Goal: Information Seeking & Learning: Learn about a topic

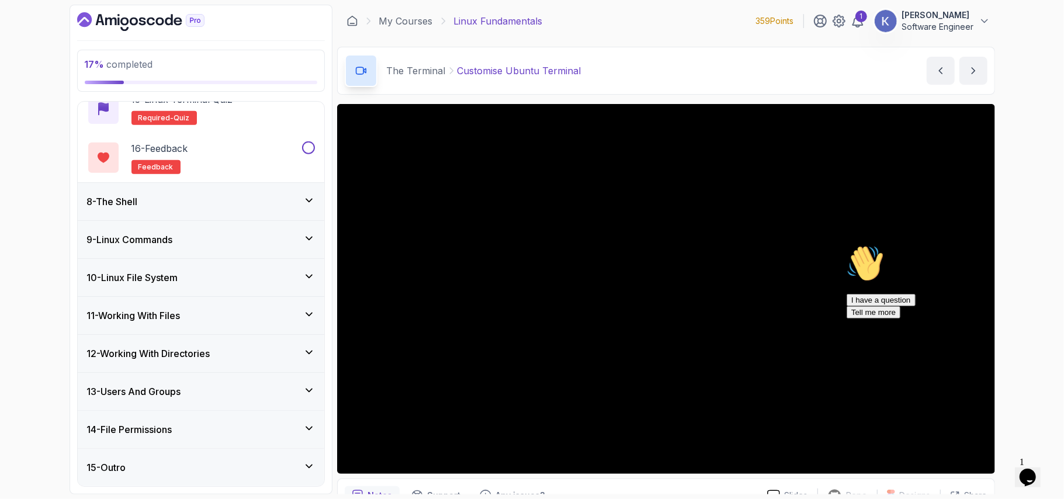
scroll to position [875, 0]
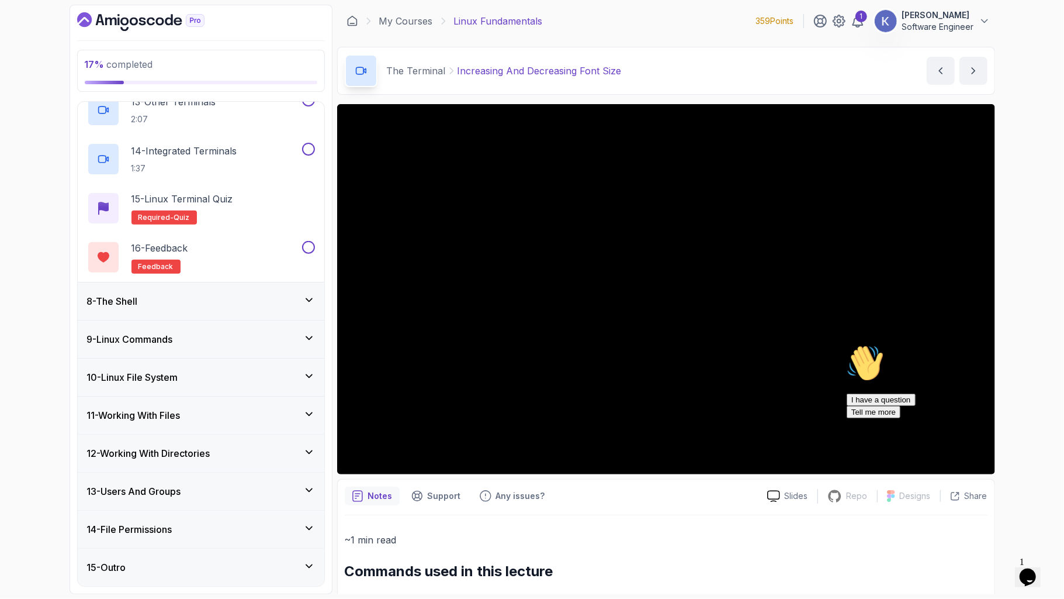
scroll to position [974, 0]
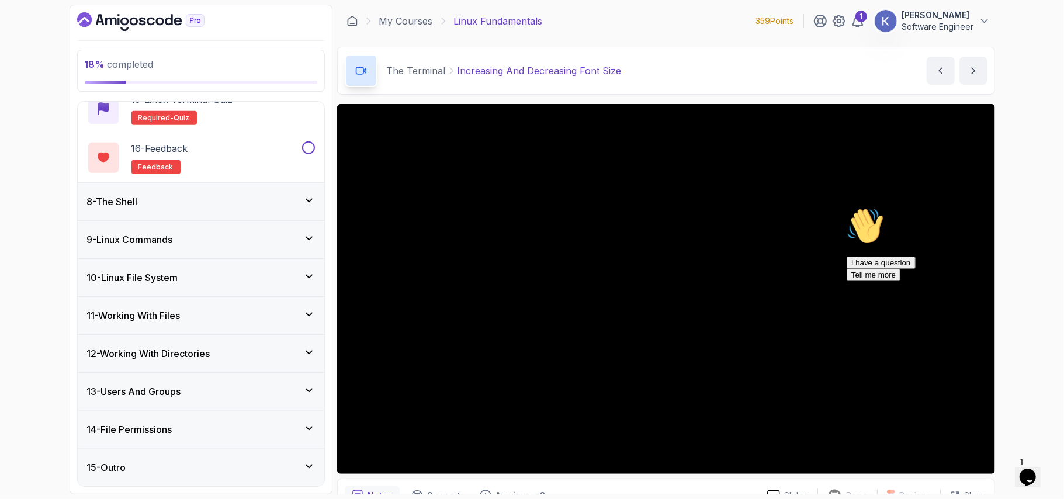
click at [846, 207] on icon "Chat attention grabber" at bounding box center [846, 207] width 0 height 0
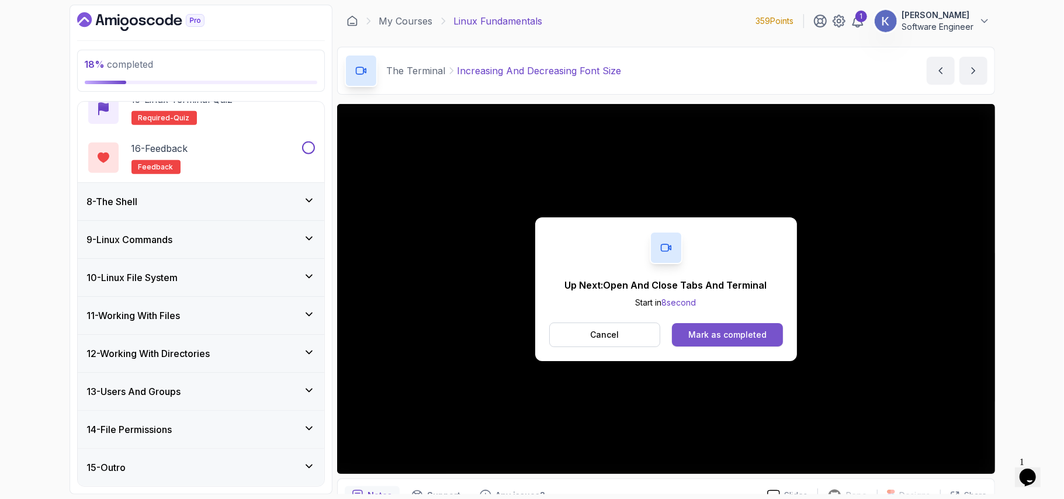
click at [741, 336] on div "Mark as completed" at bounding box center [728, 335] width 78 height 12
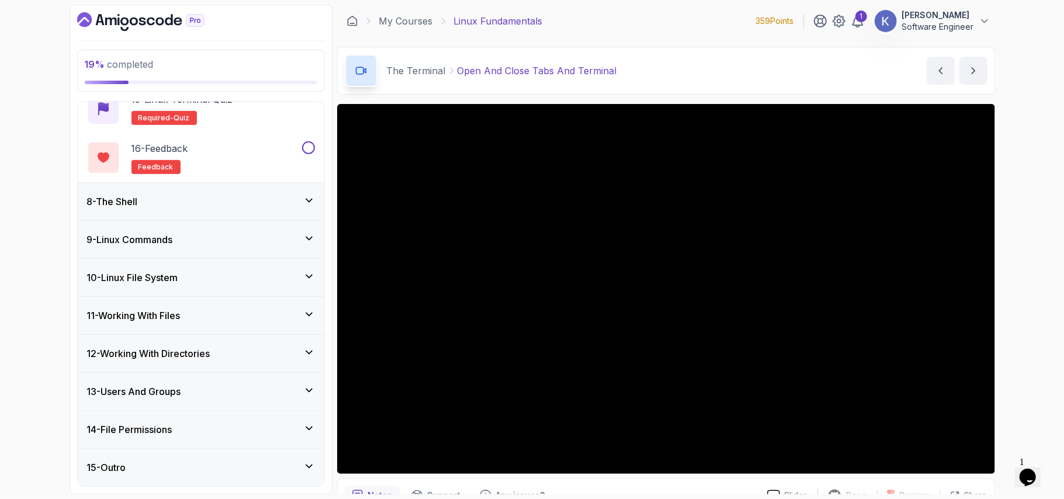
click at [486, 127] on main "My Courses Linux Fundamentals 359 Points 1 [PERSON_NAME] Software Engineer 8 - …" at bounding box center [666, 250] width 658 height 490
click at [1034, 316] on div "19 % completed 1 - Intro 2 - Getting Started 3 - Mac Installation 4 - Windows I…" at bounding box center [532, 249] width 1064 height 499
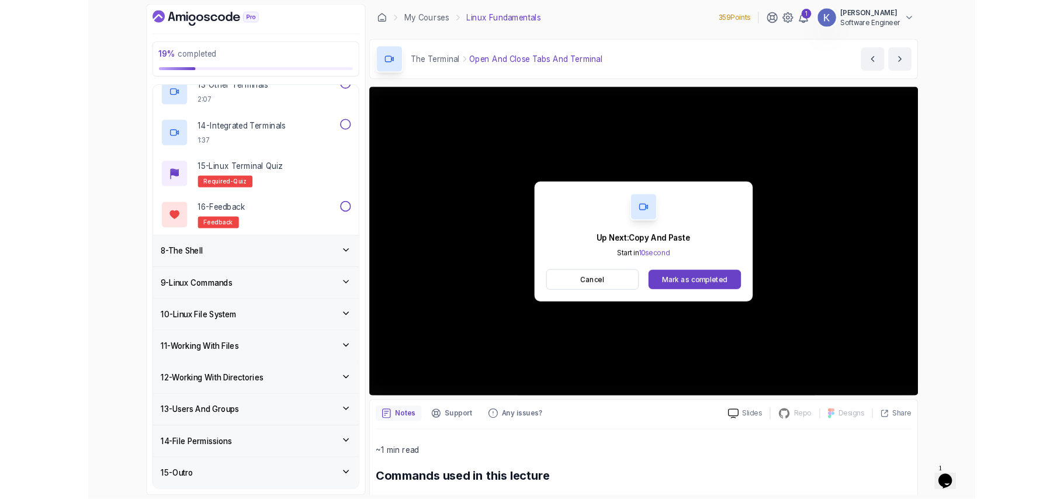
scroll to position [974, 0]
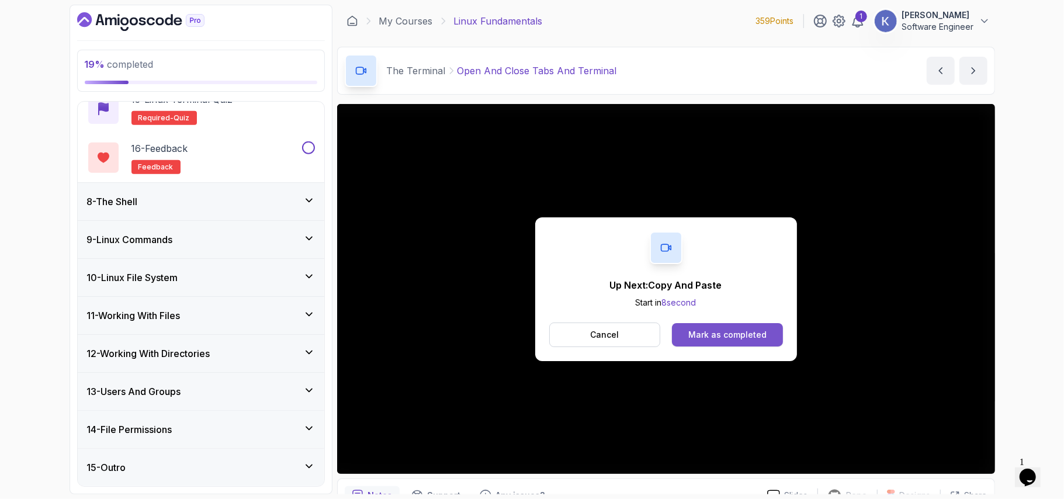
click at [768, 331] on button "Mark as completed" at bounding box center [727, 334] width 110 height 23
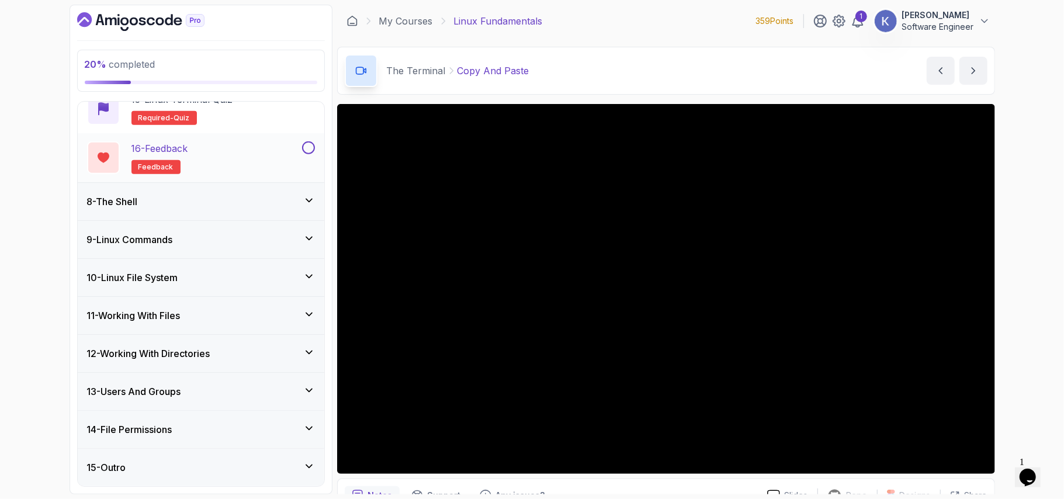
click at [80, 150] on div "16 - Feedback feedback" at bounding box center [201, 157] width 247 height 49
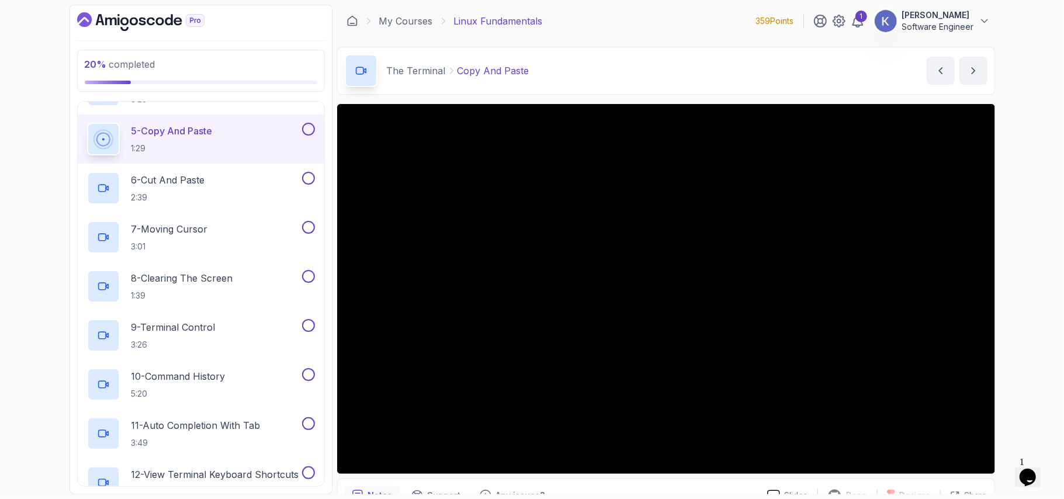
scroll to position [421, 0]
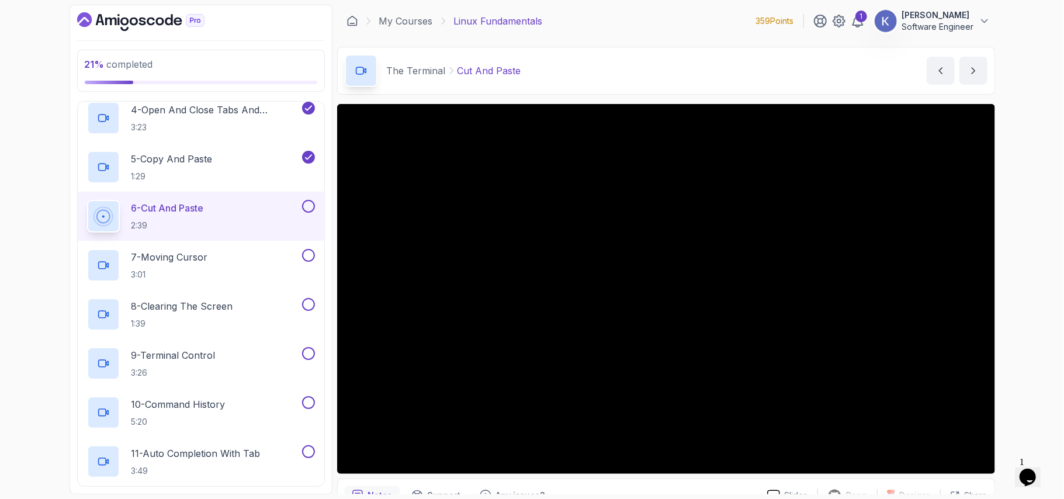
click at [1064, 341] on div "21 % completed 1 - Intro 2 - Getting Started 3 - Mac Installation 4 - Windows I…" at bounding box center [532, 249] width 1064 height 499
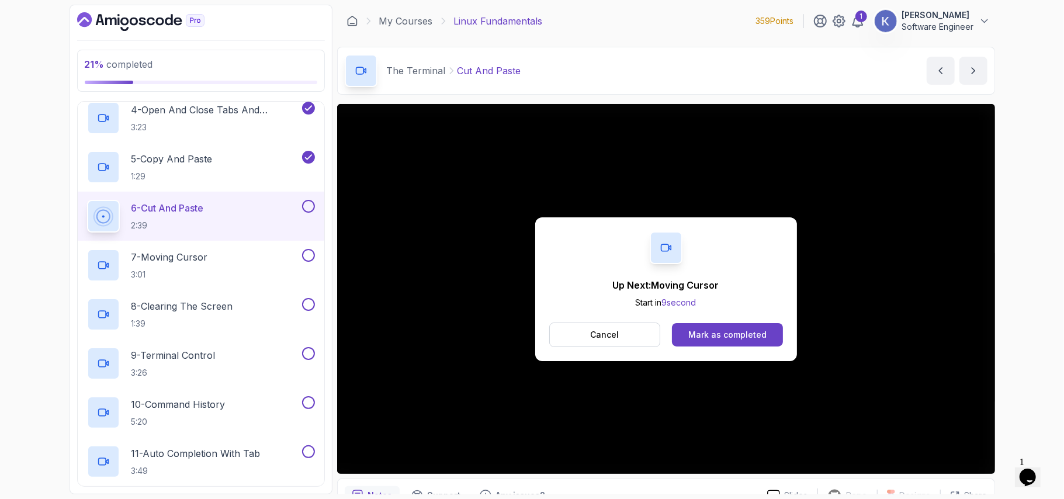
click at [869, 73] on div "The Terminal Cut And Paste Cut And Paste by [PERSON_NAME]" at bounding box center [666, 71] width 658 height 48
click at [745, 336] on div "Mark as completed" at bounding box center [728, 335] width 78 height 12
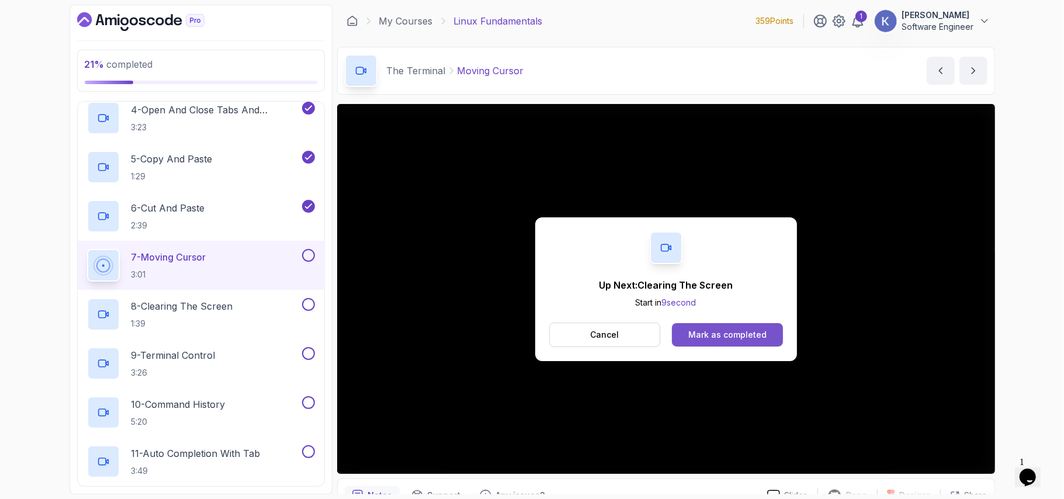
click at [721, 330] on div "Mark as completed" at bounding box center [728, 335] width 78 height 12
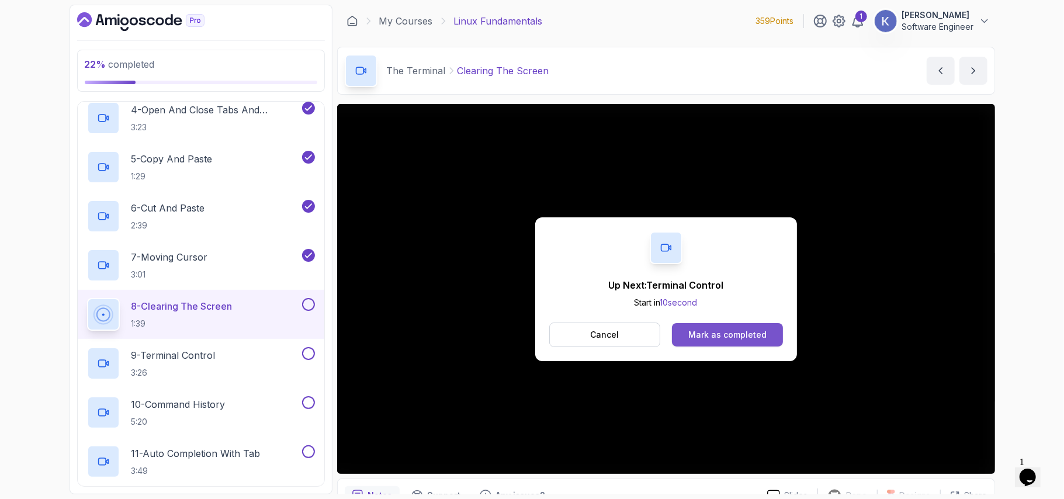
click at [753, 333] on div "Mark as completed" at bounding box center [728, 335] width 78 height 12
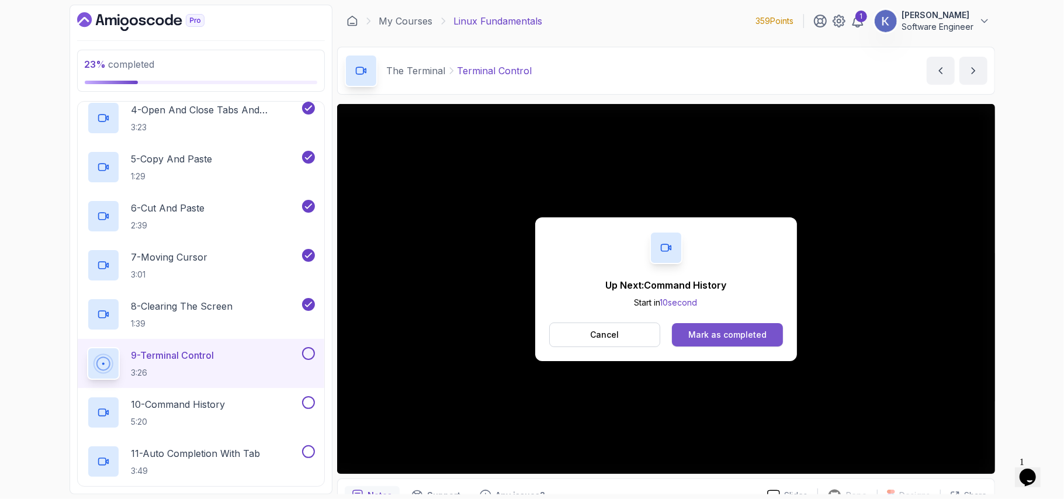
click at [742, 331] on div "Mark as completed" at bounding box center [728, 335] width 78 height 12
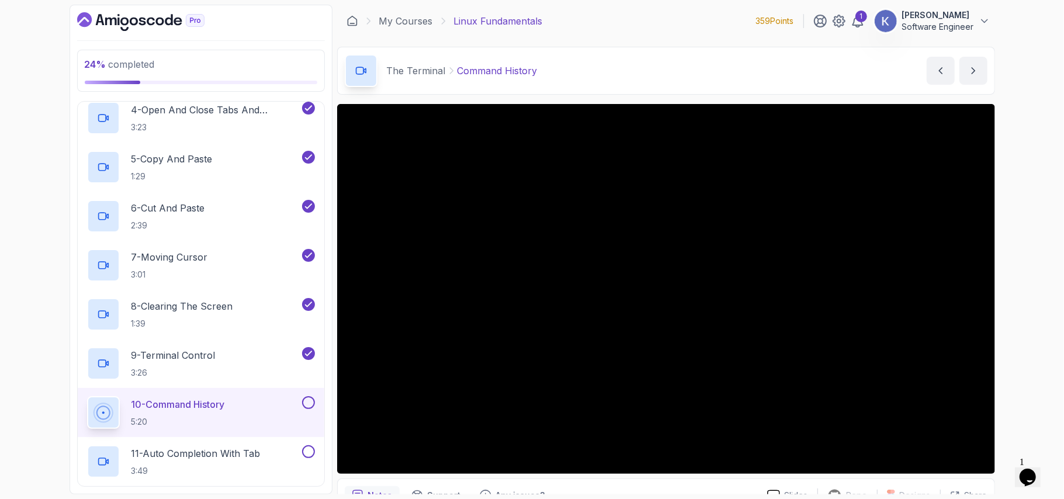
click at [79, 408] on div "10 - Command History 5:20" at bounding box center [201, 412] width 247 height 49
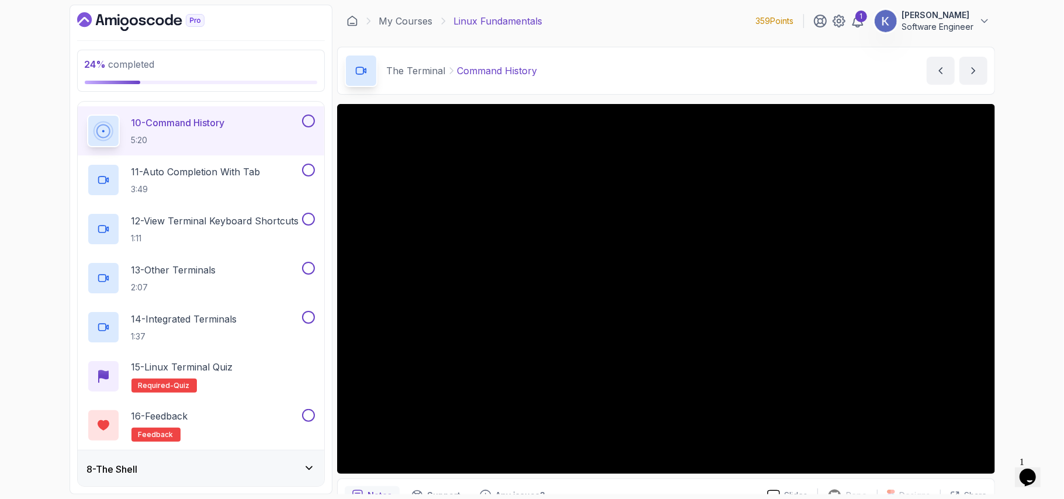
scroll to position [701, 0]
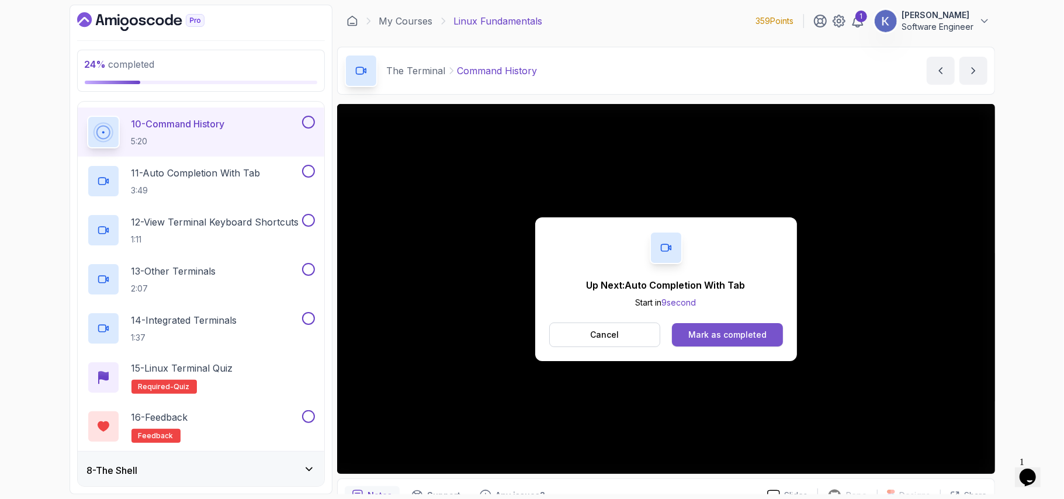
click at [765, 325] on button "Mark as completed" at bounding box center [727, 334] width 110 height 23
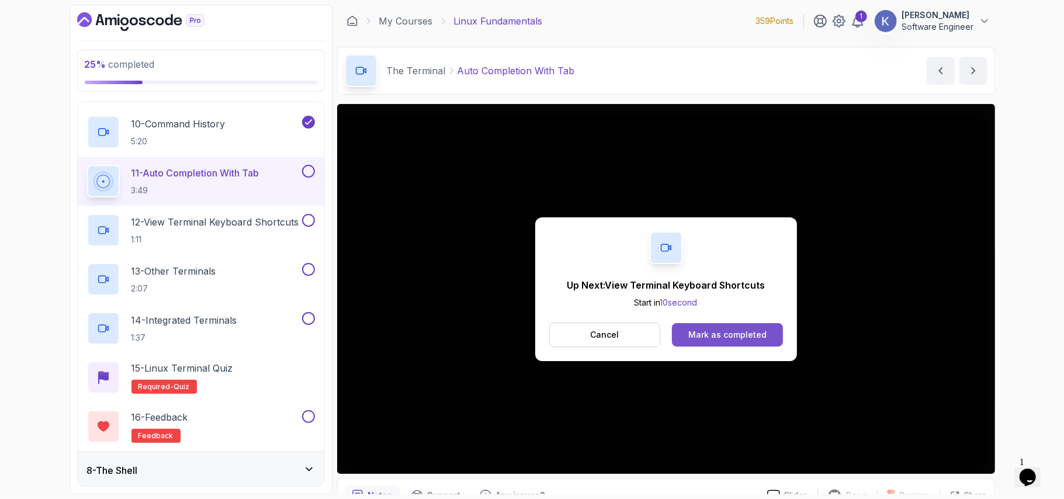
click at [760, 338] on div "Mark as completed" at bounding box center [728, 335] width 78 height 12
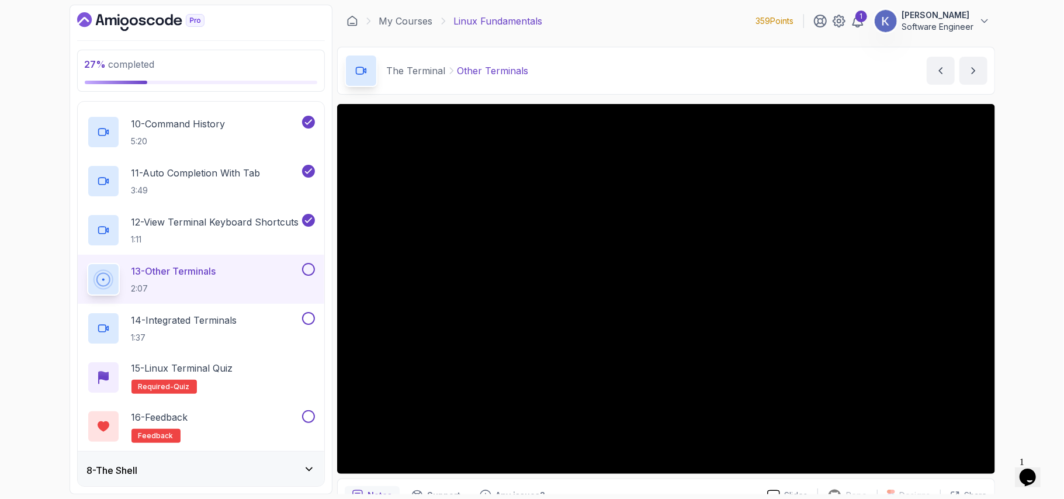
click at [886, 66] on div "The Terminal Other Terminals Other Terminals by [PERSON_NAME]" at bounding box center [666, 71] width 658 height 48
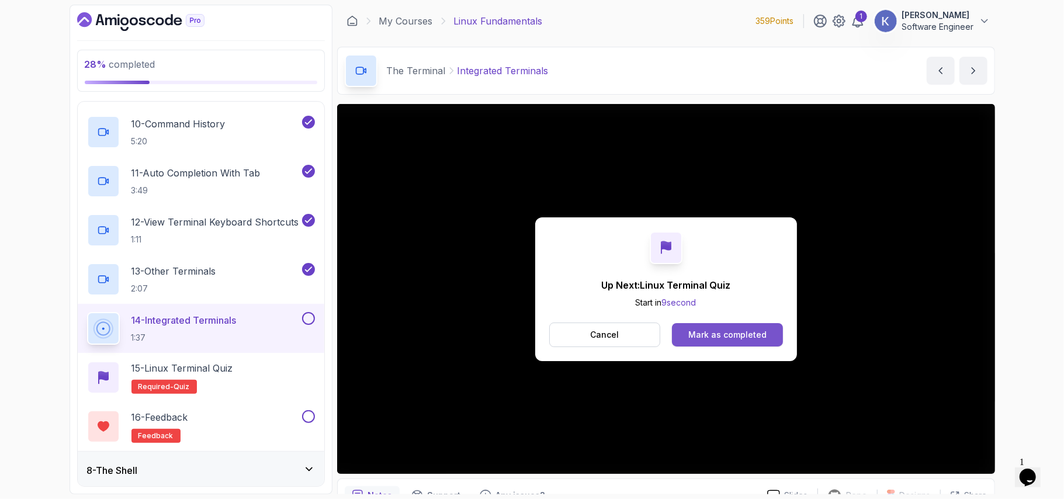
click at [704, 330] on div "Mark as completed" at bounding box center [728, 335] width 78 height 12
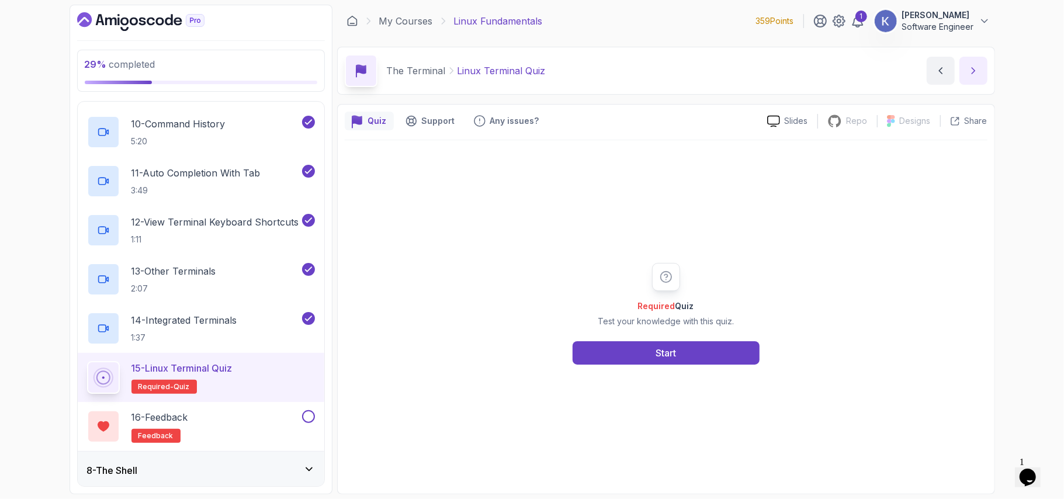
click at [970, 71] on icon "next content" at bounding box center [974, 71] width 12 height 12
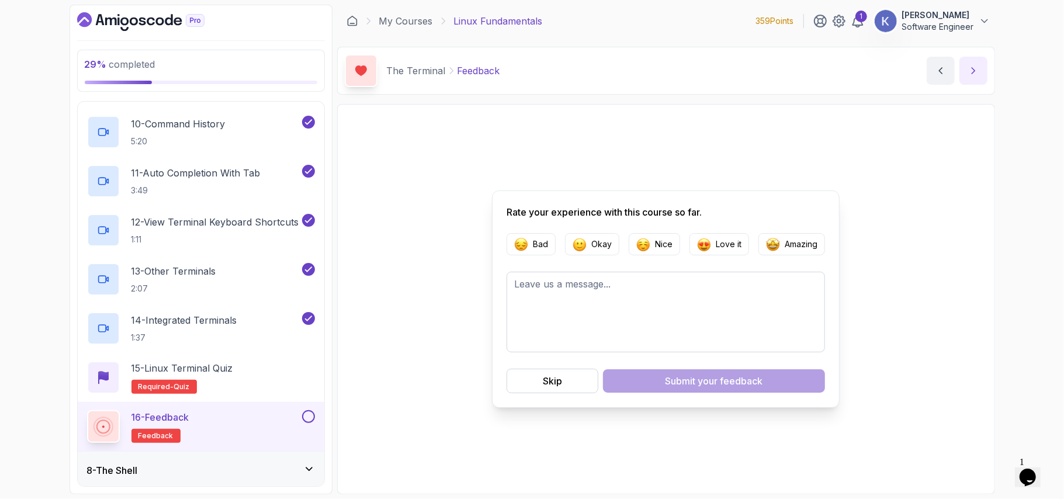
click at [970, 71] on icon "next content" at bounding box center [974, 71] width 12 height 12
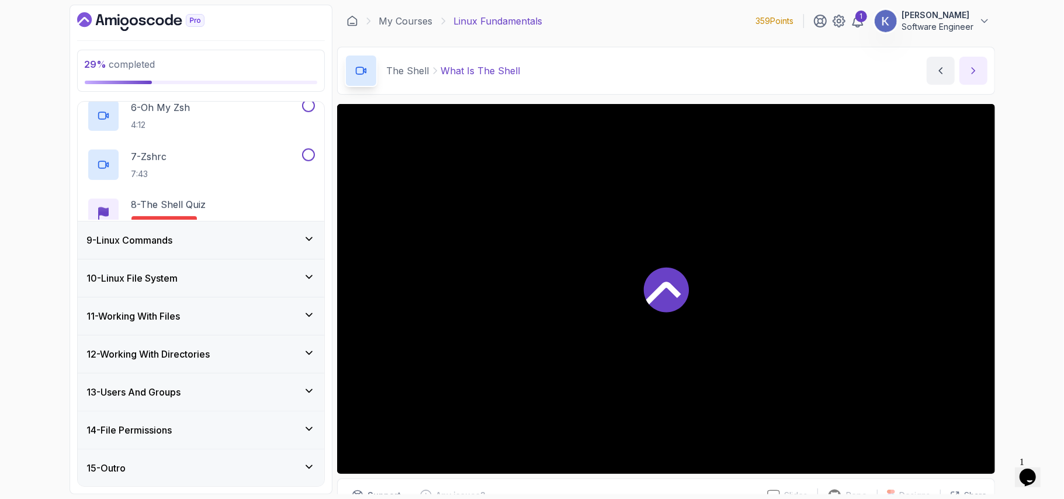
scroll to position [188, 0]
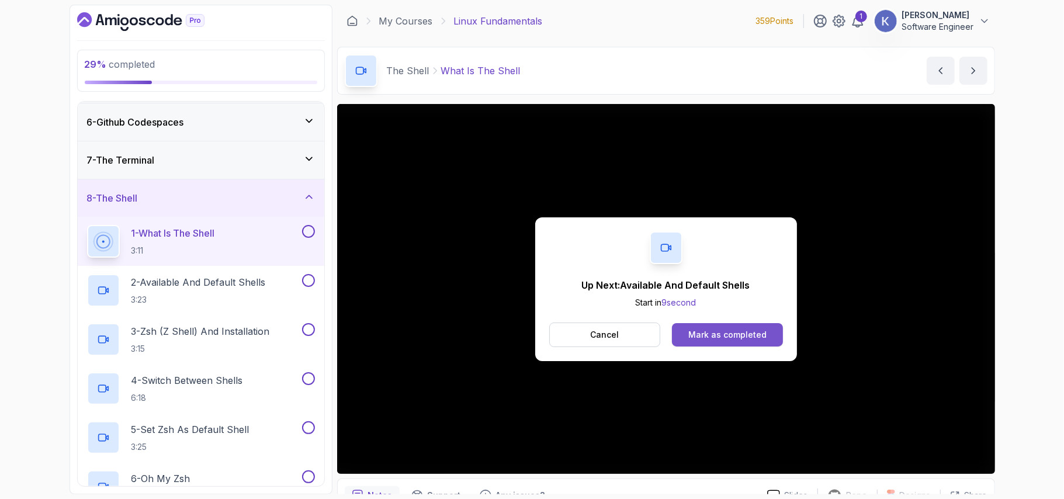
click at [719, 328] on button "Mark as completed" at bounding box center [727, 334] width 110 height 23
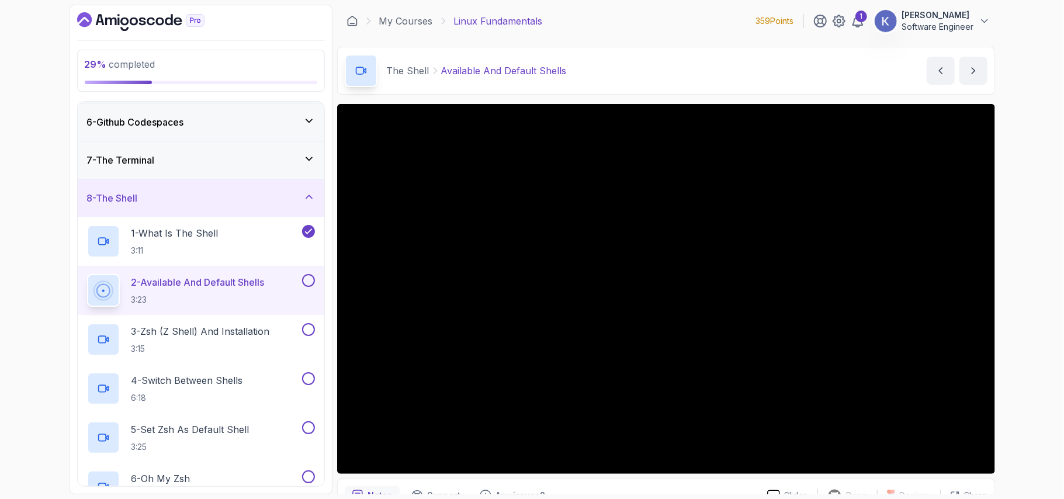
click at [80, 283] on div "2 - Available And Default Shells 3:23" at bounding box center [201, 290] width 247 height 49
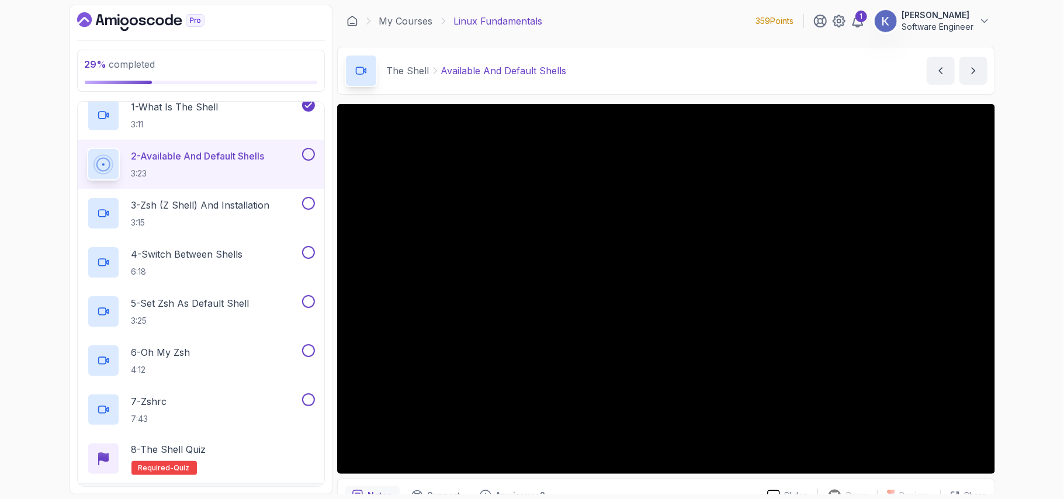
scroll to position [313, 0]
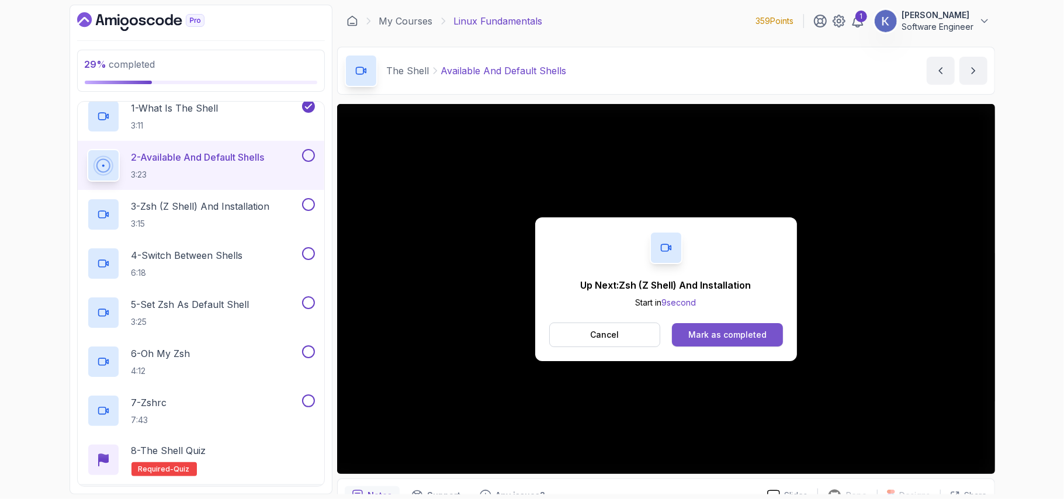
click at [728, 327] on button "Mark as completed" at bounding box center [727, 334] width 110 height 23
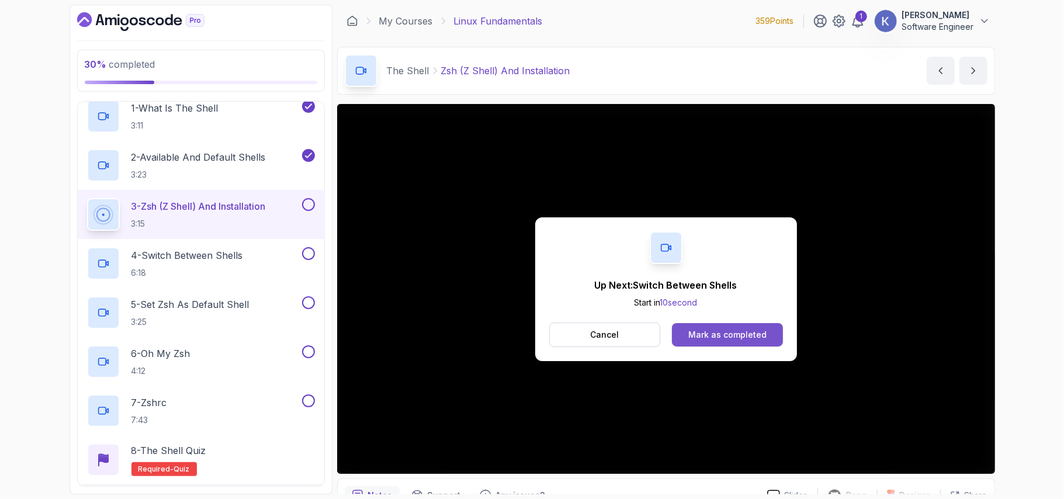
click at [728, 336] on div "Mark as completed" at bounding box center [728, 335] width 78 height 12
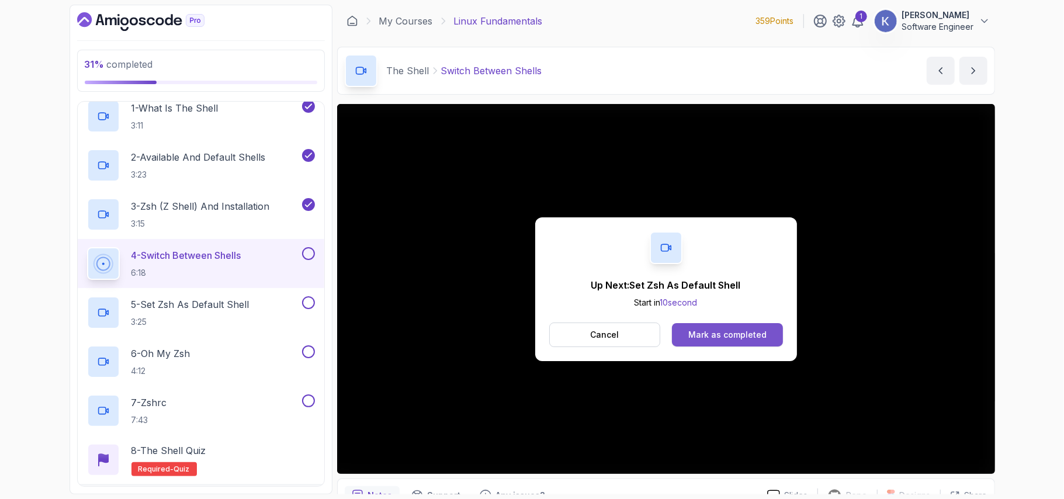
click at [713, 330] on div "Mark as completed" at bounding box center [728, 335] width 78 height 12
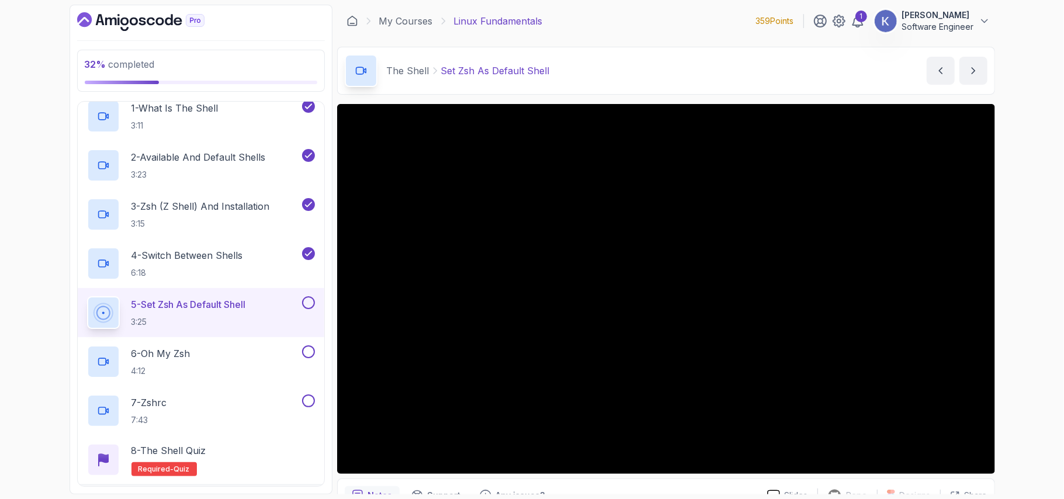
click at [312, 298] on div "5 - Set Zsh As Default Shell 3:25" at bounding box center [201, 312] width 247 height 49
click at [221, 334] on div "5 - Set Zsh As Default Shell 3:25" at bounding box center [201, 312] width 247 height 49
click at [225, 369] on div "6 - Oh My Zsh 4:12" at bounding box center [193, 361] width 213 height 33
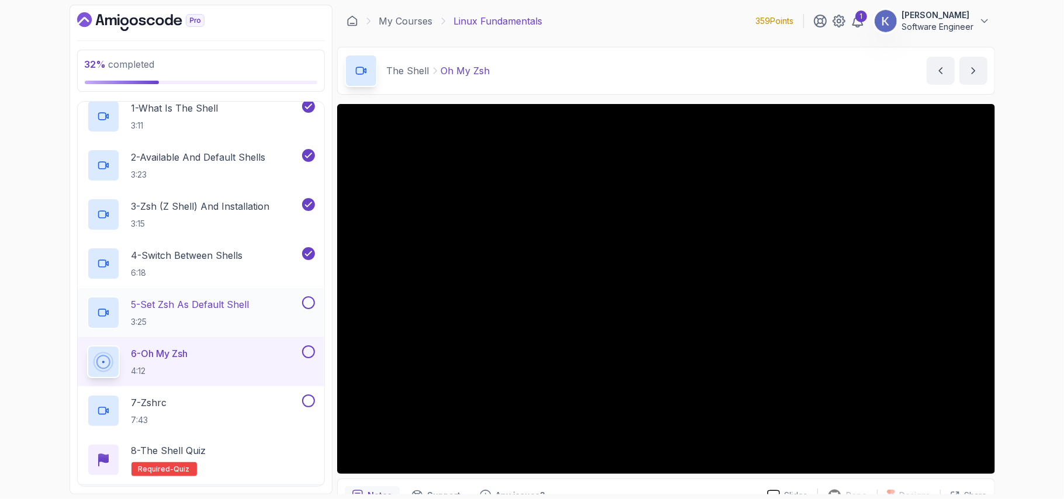
click at [309, 304] on button at bounding box center [308, 302] width 13 height 13
click at [309, 357] on button at bounding box center [308, 351] width 13 height 13
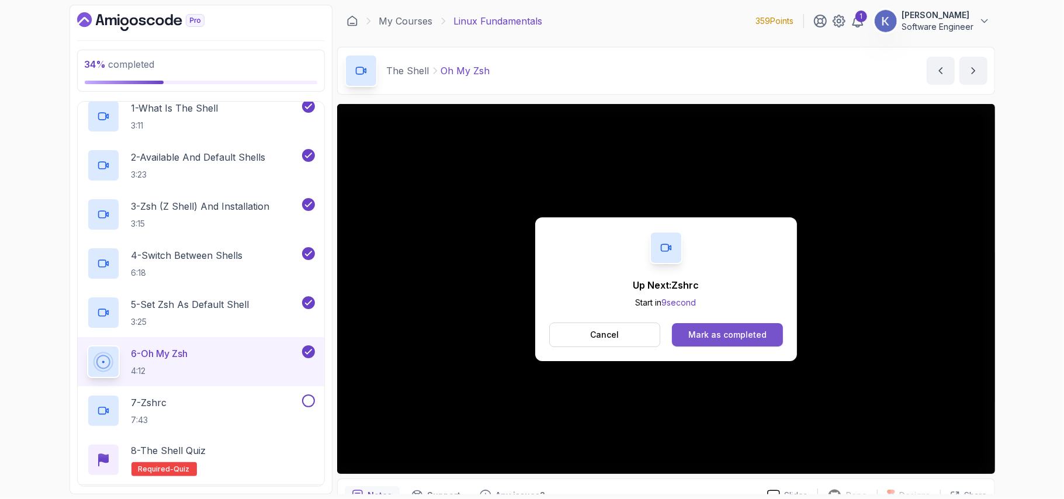
click at [705, 329] on div "Mark as completed" at bounding box center [728, 335] width 78 height 12
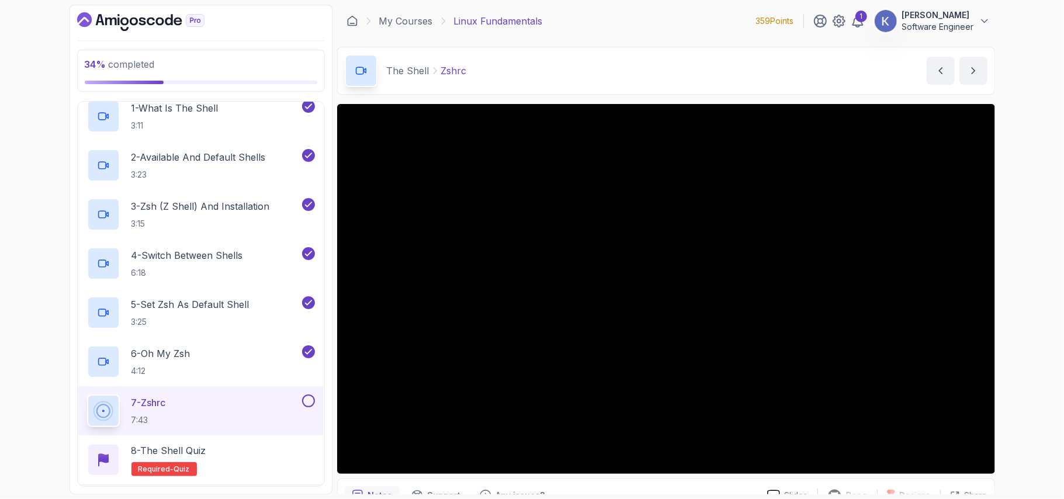
click at [866, 45] on main "My Courses Linux Fundamentals 359 Points 1 [PERSON_NAME] Software Engineer 9 - …" at bounding box center [666, 250] width 658 height 490
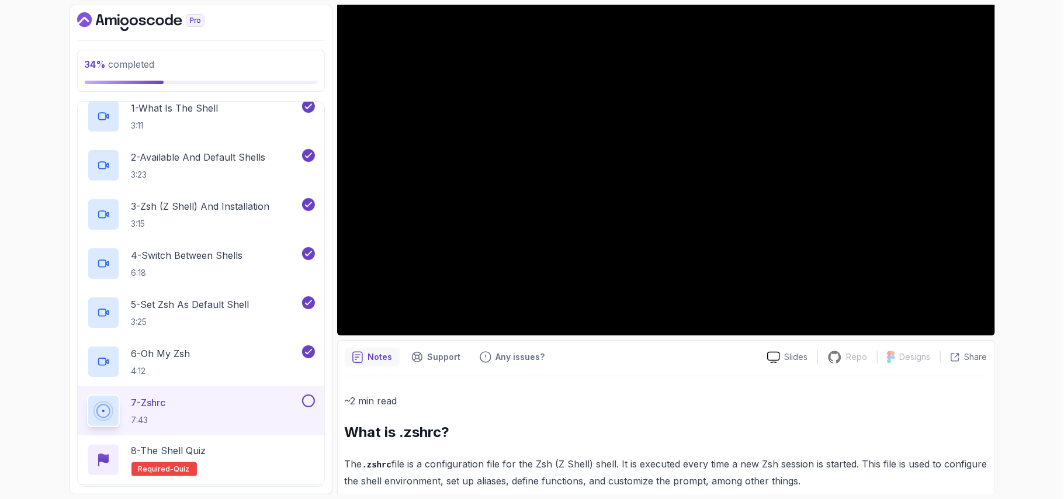
scroll to position [567, 0]
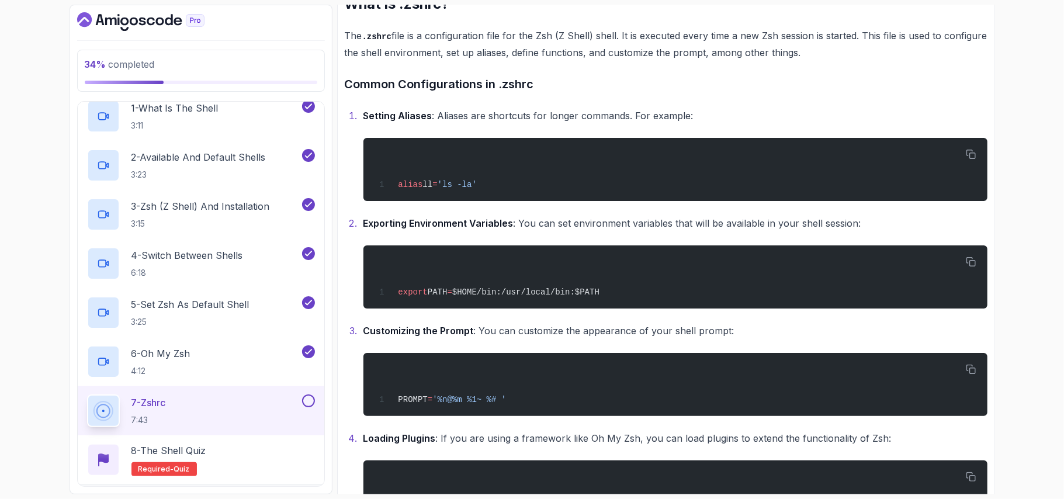
click at [740, 91] on h3 "Common Configurations in .zshrc" at bounding box center [666, 84] width 643 height 19
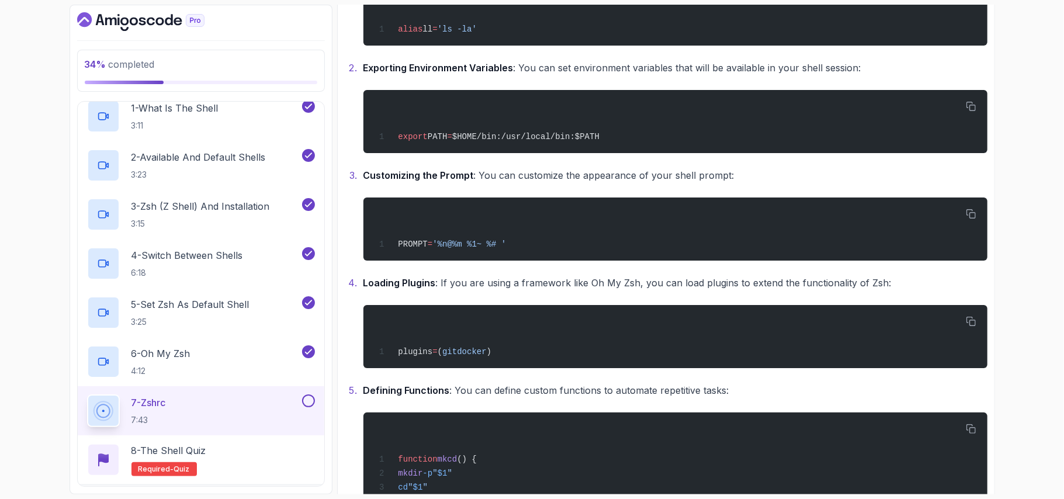
scroll to position [723, 0]
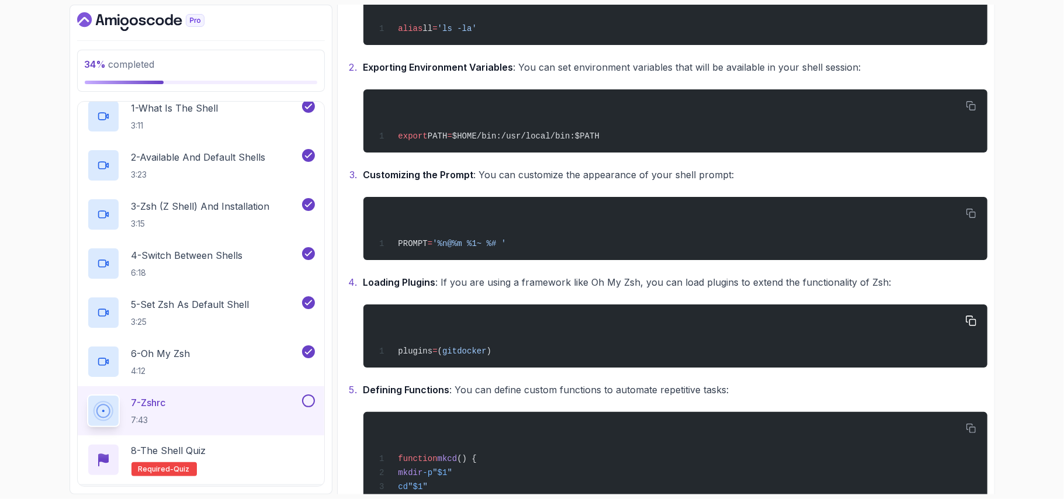
click at [788, 341] on div "plugins = ( git docker )" at bounding box center [675, 336] width 606 height 49
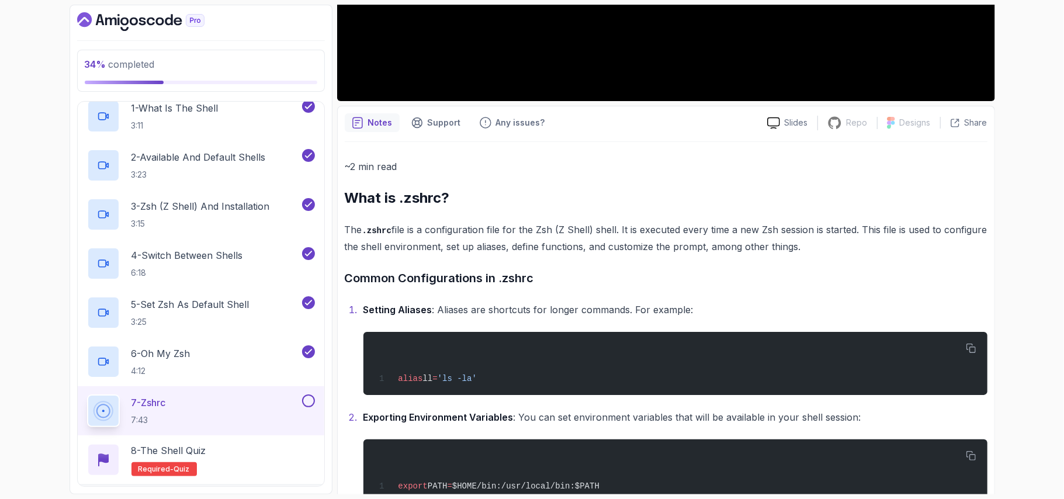
scroll to position [450, 0]
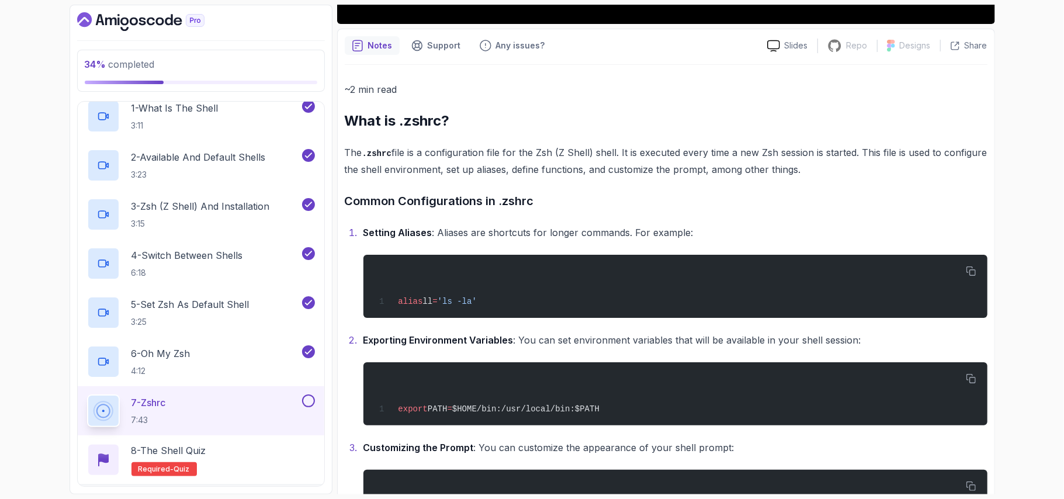
click at [434, 139] on div "~2 min read What is .zshrc? The .zshrc file is a configuration file for the Zsh…" at bounding box center [666, 467] width 643 height 772
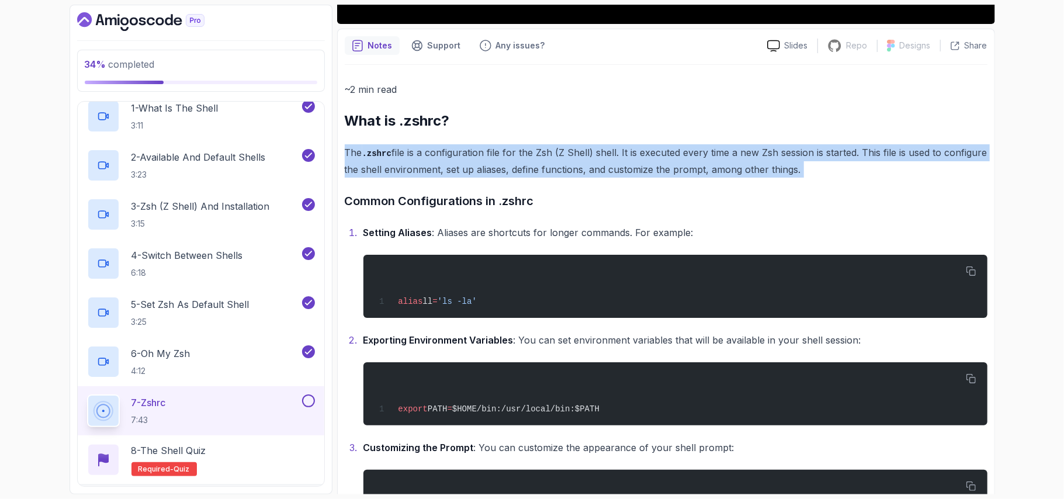
click at [434, 139] on div "~2 min read What is .zshrc? The .zshrc file is a configuration file for the Zsh…" at bounding box center [666, 467] width 643 height 772
copy div "The .zshrc file is a configuration file for the Zsh (Z Shell) shell. It is exec…"
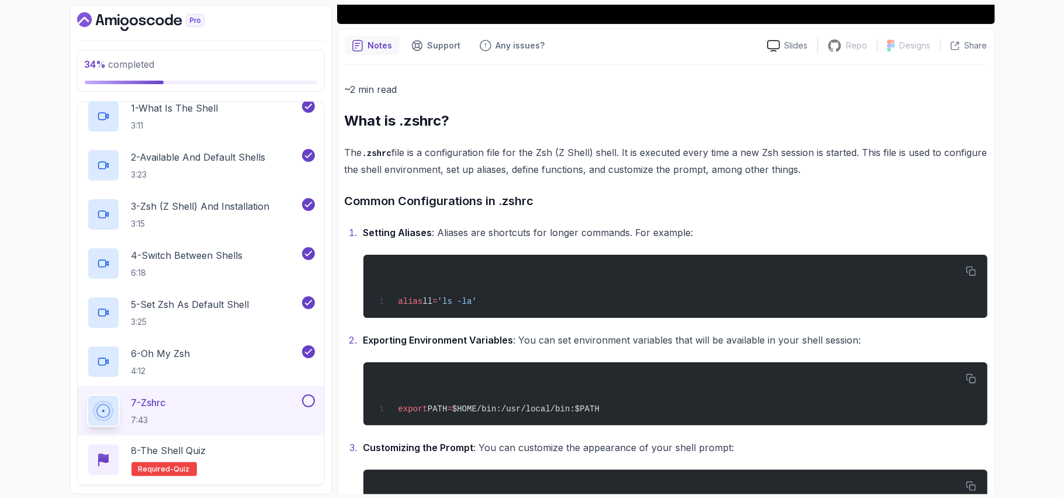
click at [884, 129] on h2 "What is .zshrc?" at bounding box center [666, 121] width 643 height 19
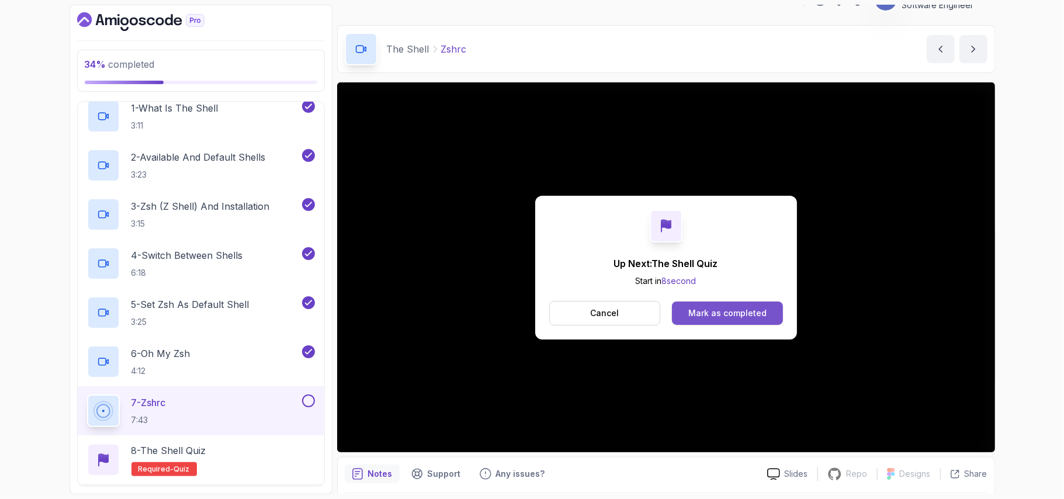
click at [763, 311] on div "Mark as completed" at bounding box center [728, 313] width 78 height 12
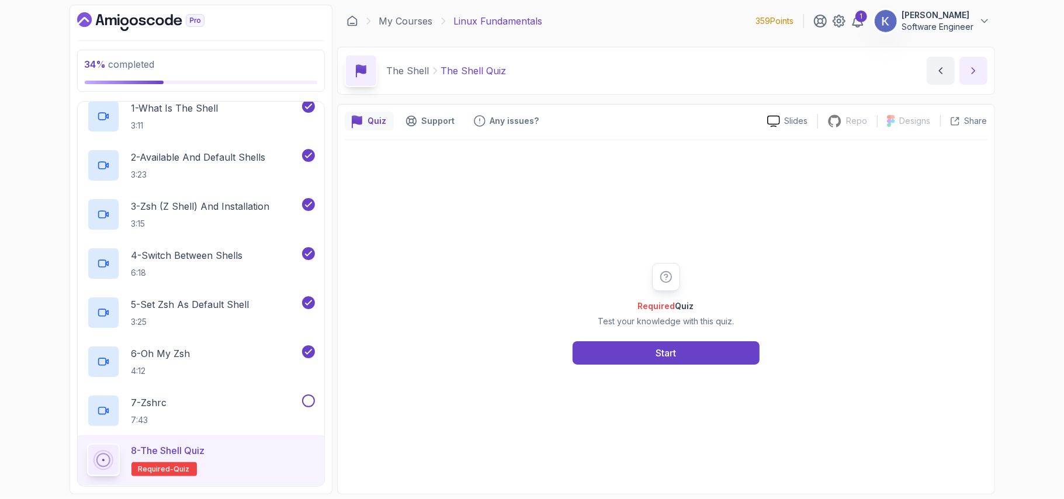
click at [980, 69] on button "next content" at bounding box center [974, 71] width 28 height 28
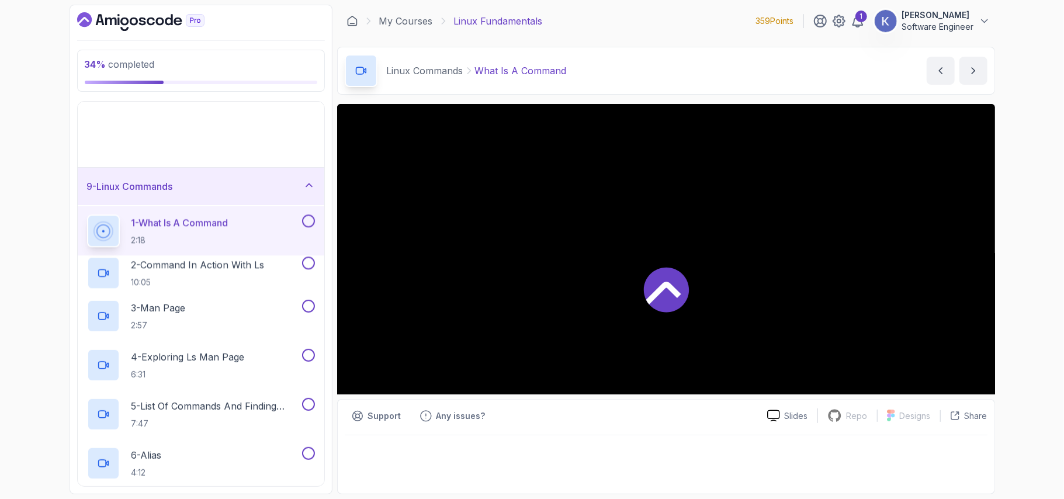
scroll to position [188, 0]
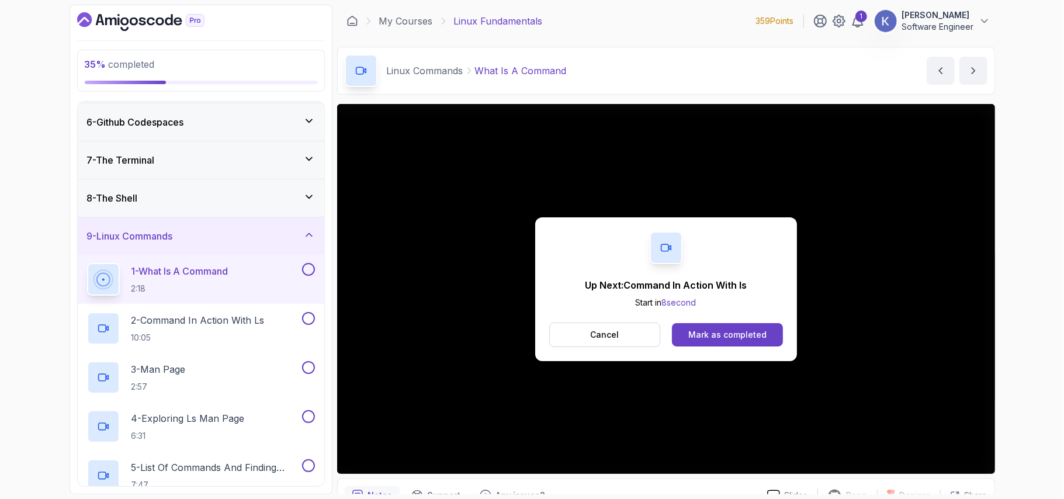
click at [765, 323] on div "Cancel Mark as completed" at bounding box center [666, 335] width 234 height 25
click at [769, 340] on button "Mark as completed" at bounding box center [727, 334] width 110 height 23
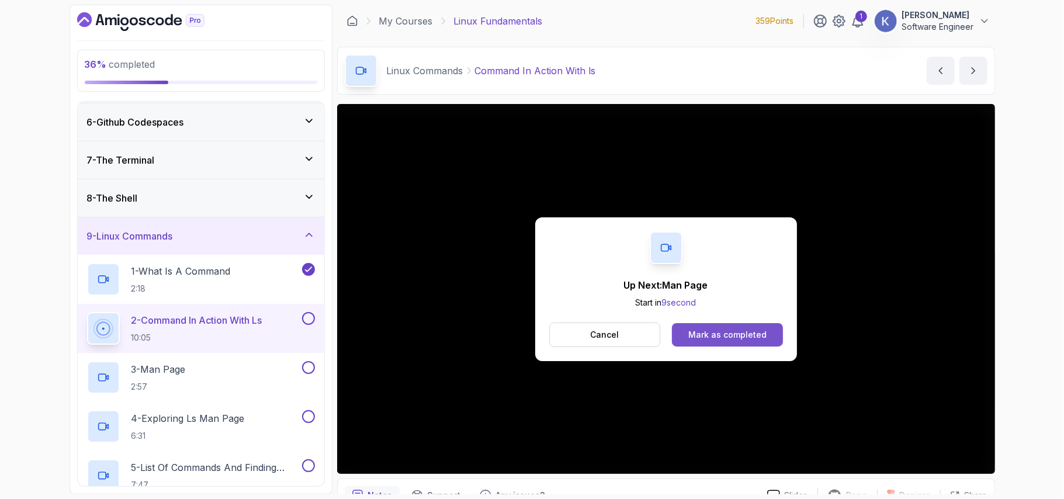
click at [751, 336] on div "Mark as completed" at bounding box center [728, 335] width 78 height 12
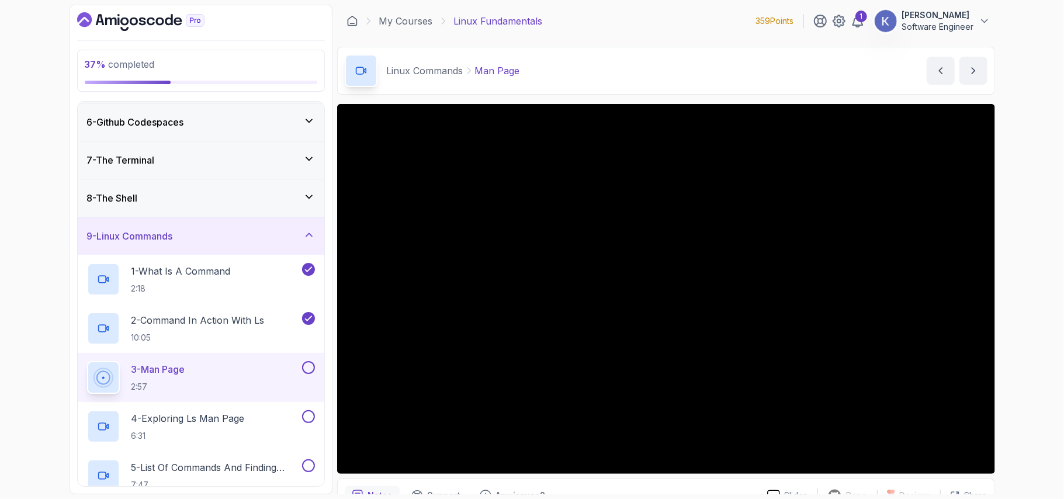
click at [83, 386] on div "3 - Man Page 2:57" at bounding box center [201, 377] width 247 height 49
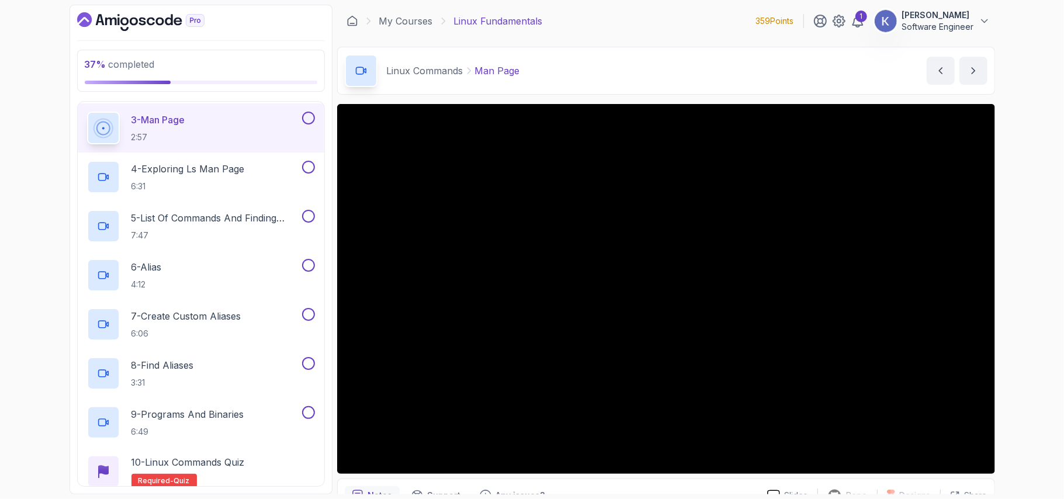
scroll to position [469, 0]
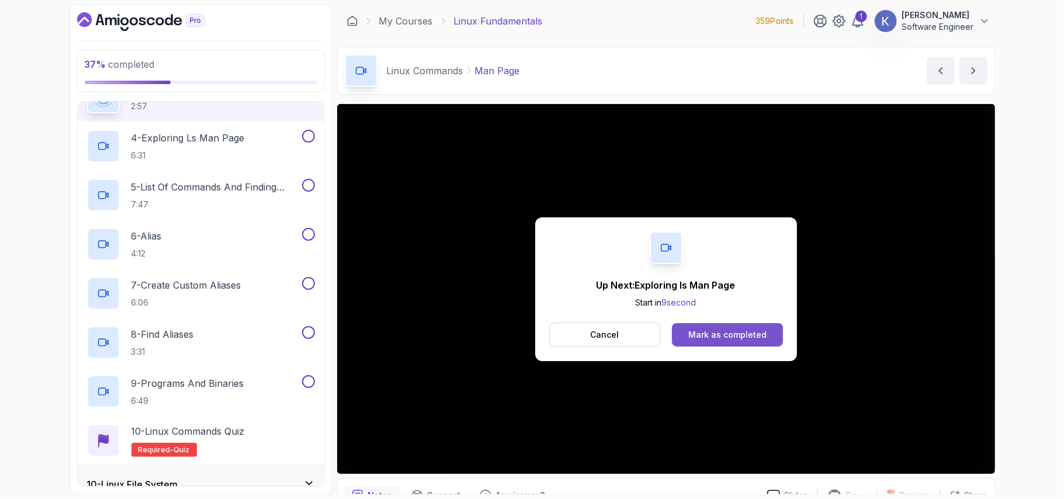
click at [721, 337] on div "Mark as completed" at bounding box center [728, 335] width 78 height 12
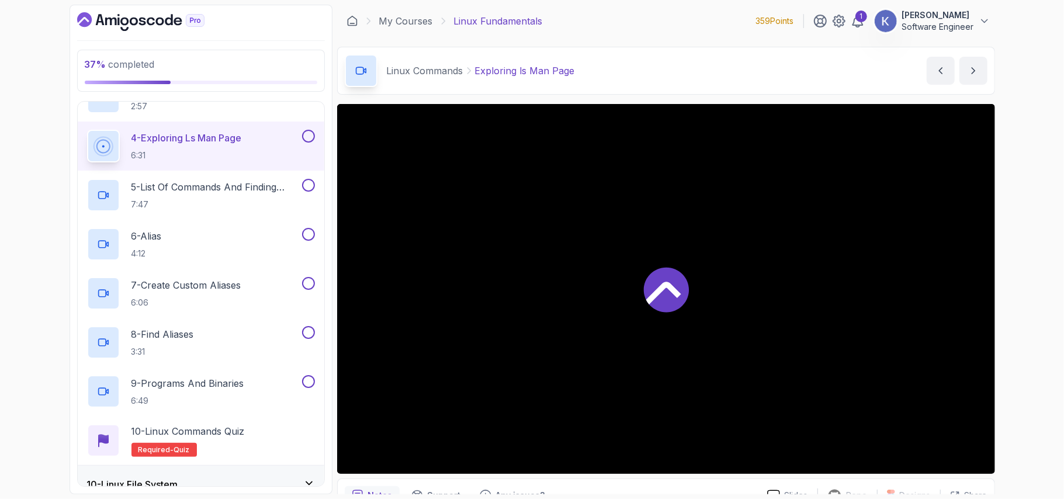
scroll to position [477, 0]
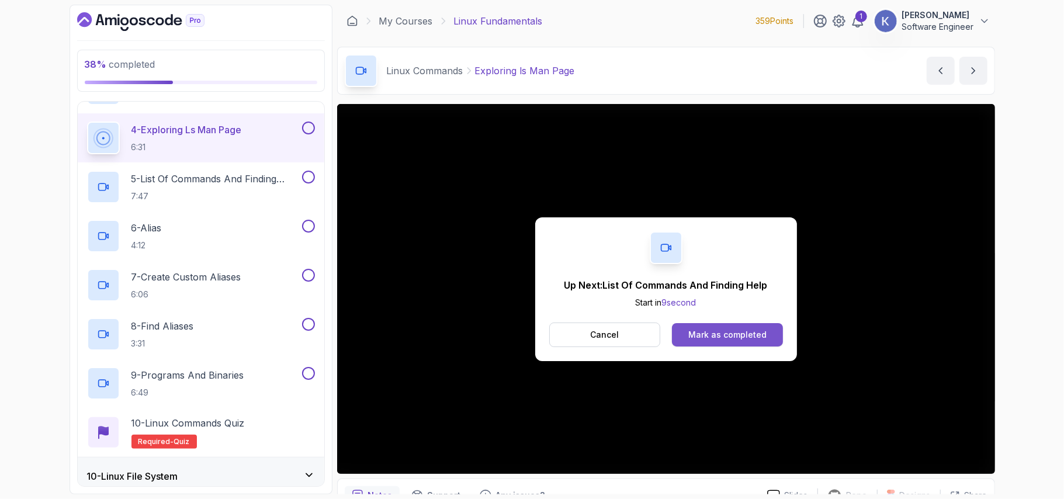
click at [726, 334] on div "Mark as completed" at bounding box center [728, 335] width 78 height 12
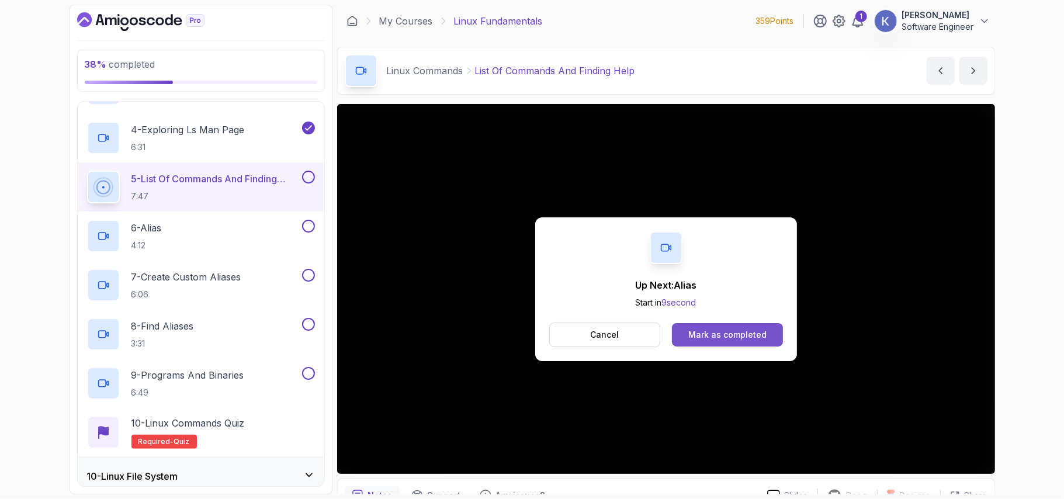
click at [748, 334] on div "Mark as completed" at bounding box center [728, 335] width 78 height 12
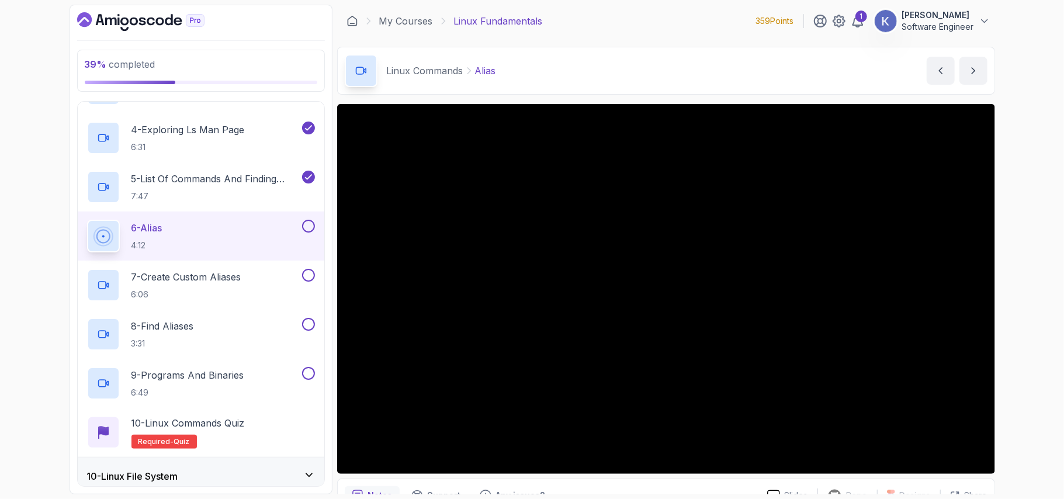
click at [79, 230] on div "6 - Alias 4:12" at bounding box center [201, 236] width 247 height 49
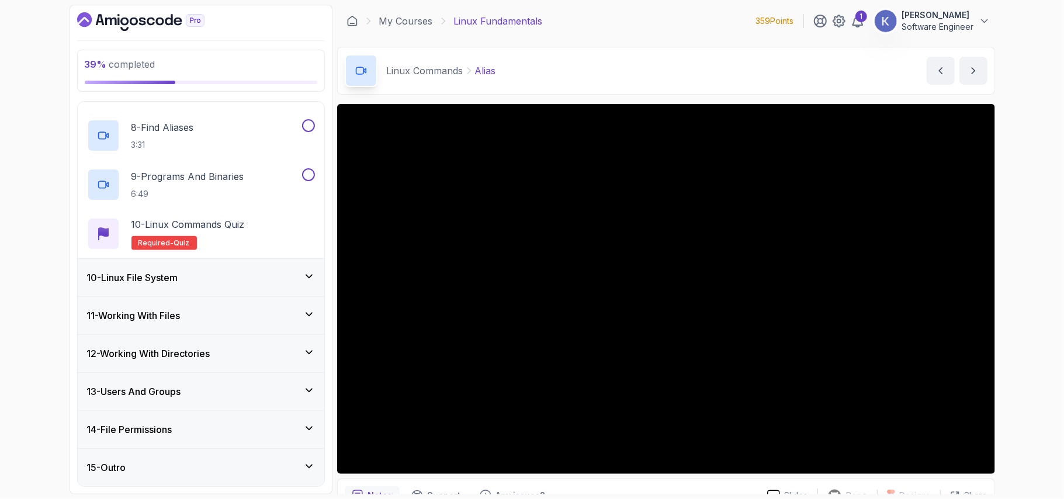
click at [237, 392] on div "13 - Users And Groups" at bounding box center [201, 392] width 228 height 14
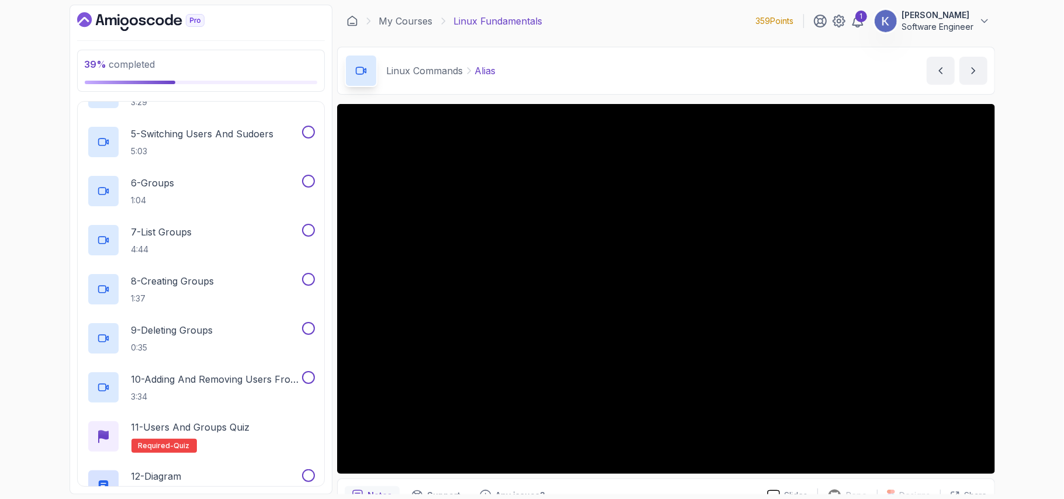
scroll to position [777, 0]
